Goal: Information Seeking & Learning: Learn about a topic

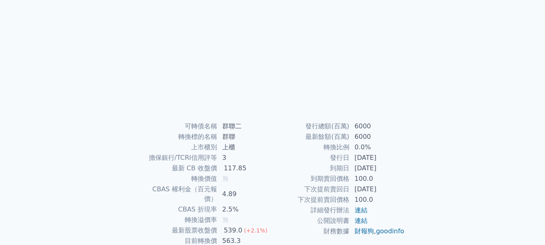
scroll to position [121, 0]
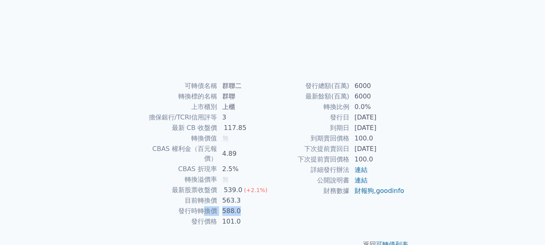
drag, startPoint x: 201, startPoint y: 213, endPoint x: 256, endPoint y: 217, distance: 54.7
click at [256, 216] on tr "發行時轉換價 588.0" at bounding box center [207, 211] width 132 height 10
click at [268, 216] on td "588.0" at bounding box center [245, 211] width 55 height 10
drag, startPoint x: 179, startPoint y: 217, endPoint x: 249, endPoint y: 219, distance: 69.9
click at [249, 216] on tr "發行時轉換價 588.0" at bounding box center [207, 211] width 132 height 10
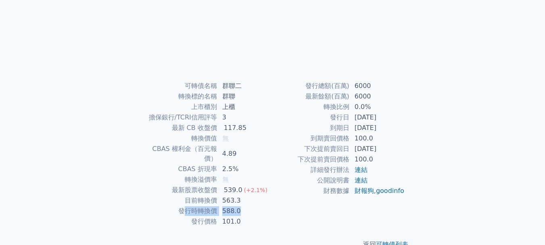
drag, startPoint x: 252, startPoint y: 219, endPoint x: 287, endPoint y: 217, distance: 35.6
click at [287, 217] on body "可轉債列表 財務數據 可轉債列表 財務數據 登入／註冊 登入／註冊 可轉債列表 › 82992 群聯二 82992 群聯二 可轉債詳細資訊" at bounding box center [272, 71] width 545 height 384
click at [287, 196] on td "財務數據" at bounding box center [311, 191] width 77 height 10
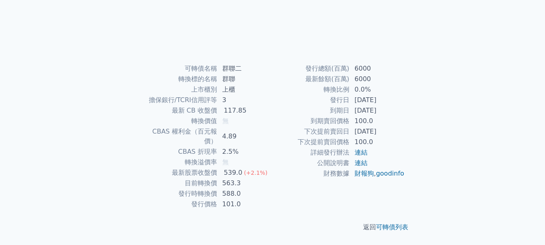
scroll to position [0, 0]
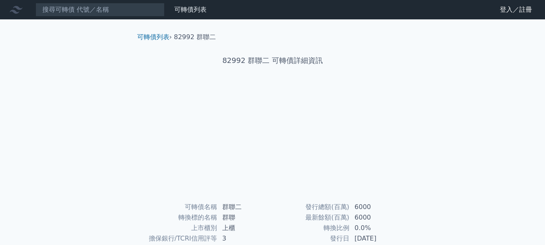
click at [131, 39] on ol "可轉債列表 › 82992 群聯二" at bounding box center [273, 37] width 284 height 10
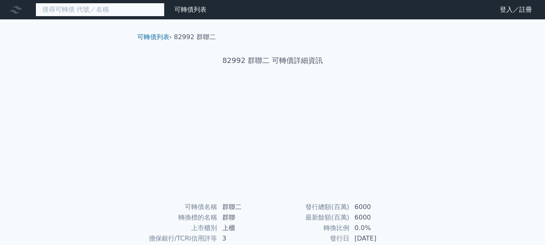
click at [137, 10] on input at bounding box center [100, 10] width 129 height 14
type input "82991"
drag, startPoint x: 132, startPoint y: 16, endPoint x: 0, endPoint y: 17, distance: 131.6
click at [0, 17] on div "82991 可轉債列表 財務數據" at bounding box center [105, 10] width 210 height 14
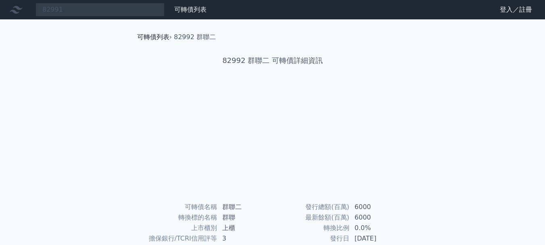
click at [143, 40] on link "可轉債列表" at bounding box center [153, 37] width 32 height 8
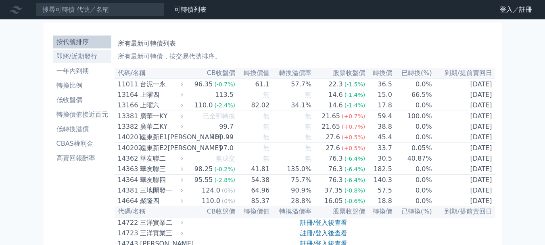
click at [74, 61] on li "即將/近期發行" at bounding box center [82, 57] width 58 height 10
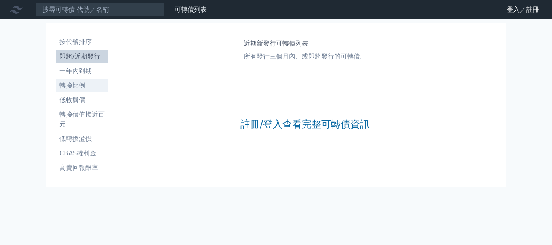
click at [58, 86] on li "轉換比例" at bounding box center [82, 86] width 52 height 10
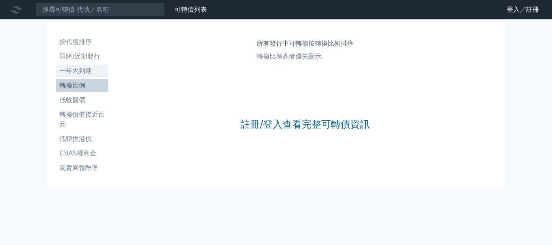
click at [63, 76] on li "一年內到期" at bounding box center [82, 71] width 52 height 10
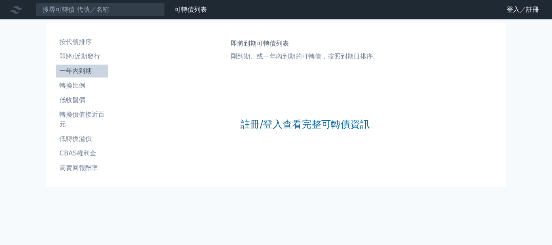
click at [17, 15] on icon at bounding box center [16, 9] width 13 height 13
click at [17, 9] on icon at bounding box center [16, 9] width 13 height 13
drag, startPoint x: 17, startPoint y: 9, endPoint x: 376, endPoint y: 65, distance: 363.2
click at [18, 9] on icon at bounding box center [16, 9] width 13 height 13
click at [524, 10] on link "登入／註冊" at bounding box center [522, 9] width 45 height 13
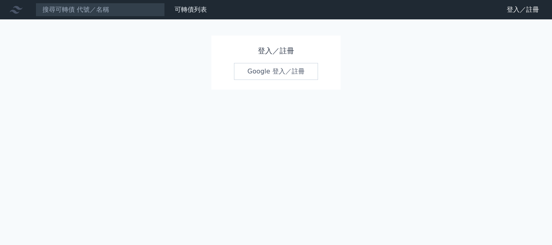
click at [35, 2] on nav "可轉債列表 財務數據 可轉債列表 財務數據 登入／註冊 登入／註冊" at bounding box center [276, 9] width 552 height 19
click at [17, 13] on icon at bounding box center [16, 10] width 13 height 8
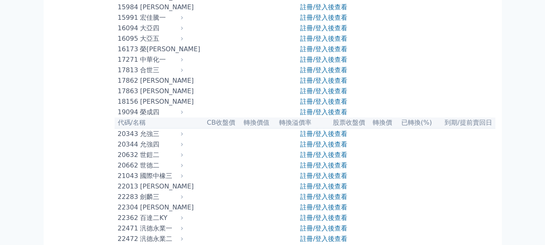
scroll to position [606, 0]
